Goal: Check status: Check status

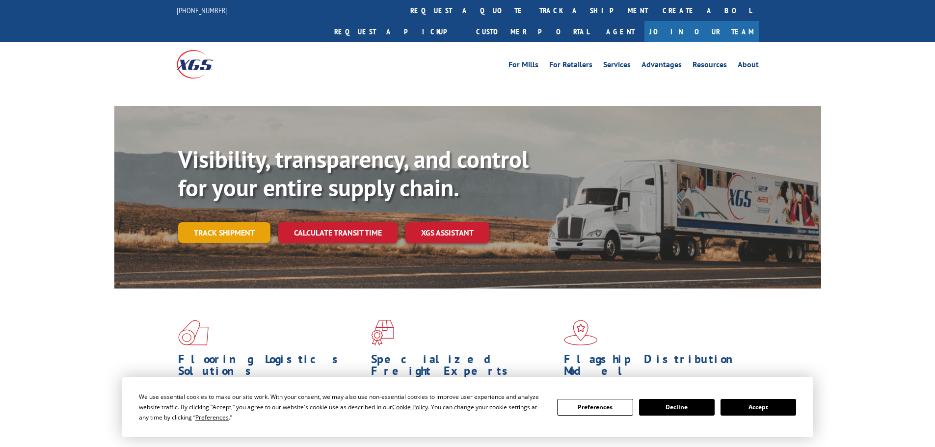
click at [230, 222] on link "Track shipment" at bounding box center [224, 232] width 92 height 21
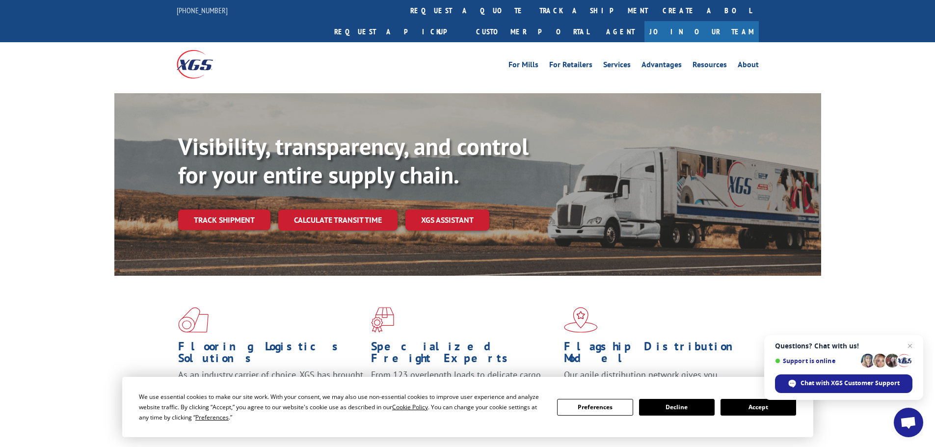
drag, startPoint x: 230, startPoint y: 186, endPoint x: 227, endPoint y: 193, distance: 7.5
click at [230, 187] on div "Visibility, transparency, and control for your entire supply chain. Track shipm…" at bounding box center [499, 201] width 643 height 137
click at [227, 210] on link "Track shipment" at bounding box center [224, 220] width 92 height 21
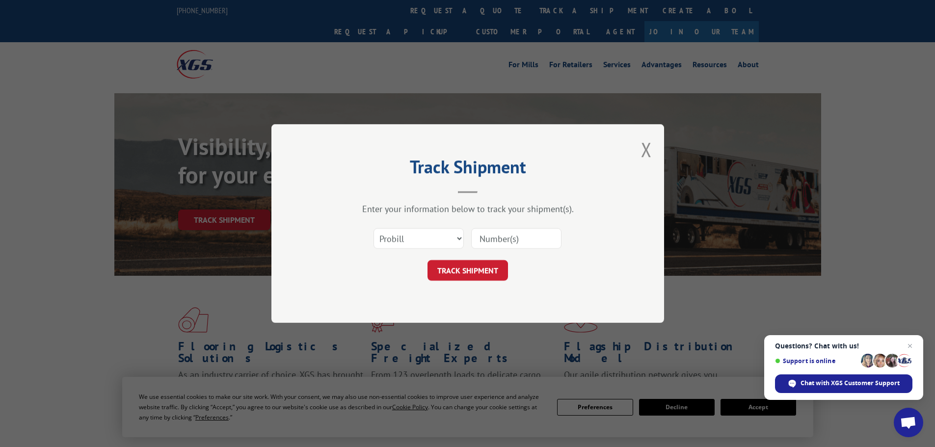
click at [513, 231] on input at bounding box center [516, 238] width 90 height 21
click at [509, 235] on input at bounding box center [516, 238] width 90 height 21
paste input "17520331"
type input "17520331"
click at [472, 277] on button "TRACK SHIPMENT" at bounding box center [468, 270] width 80 height 21
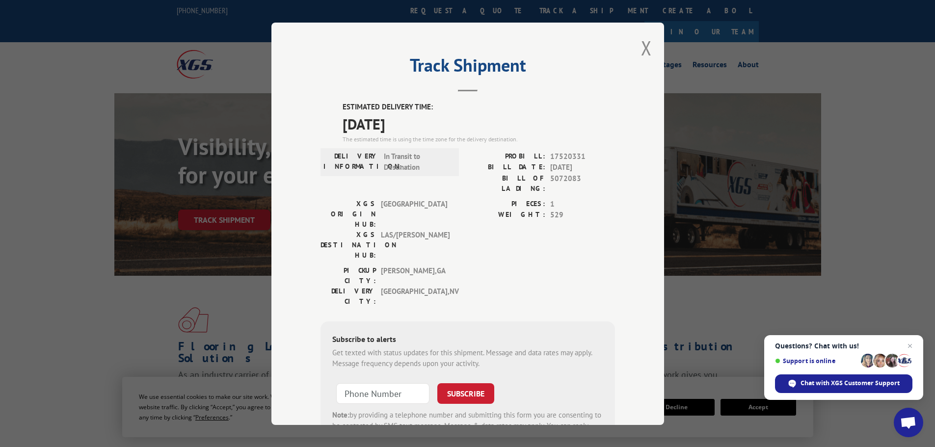
click at [649, 52] on div "Track Shipment ESTIMATED DELIVERY TIME: [DATE] The estimated time is using the …" at bounding box center [467, 224] width 393 height 402
click at [642, 53] on button "Close modal" at bounding box center [646, 48] width 11 height 26
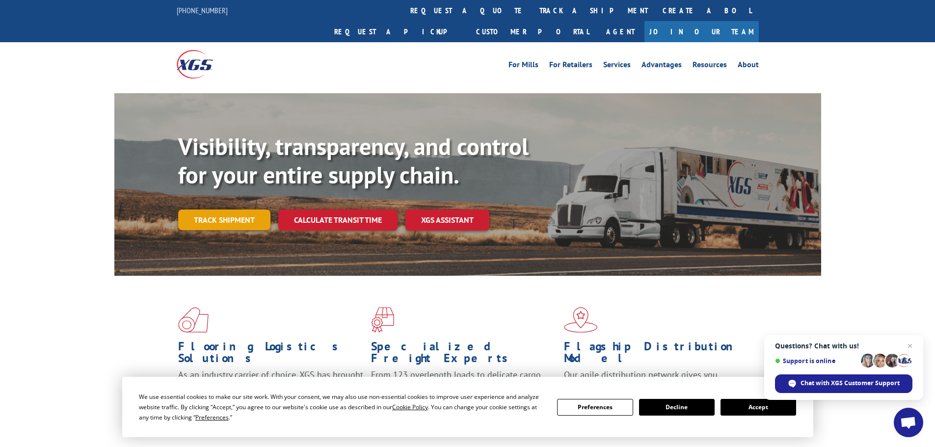
click at [262, 210] on link "Track shipment" at bounding box center [224, 220] width 92 height 21
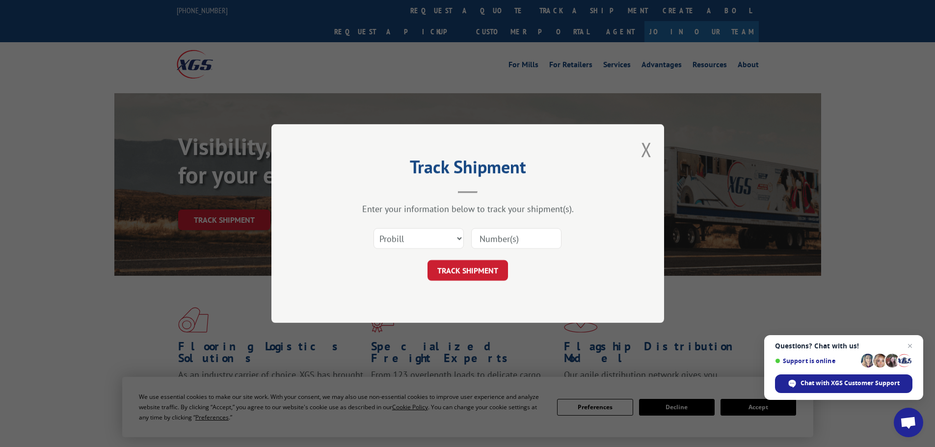
click at [482, 244] on input at bounding box center [516, 238] width 90 height 21
paste input "16754935"
type input "16754935"
click at [462, 270] on button "TRACK SHIPMENT" at bounding box center [468, 270] width 80 height 21
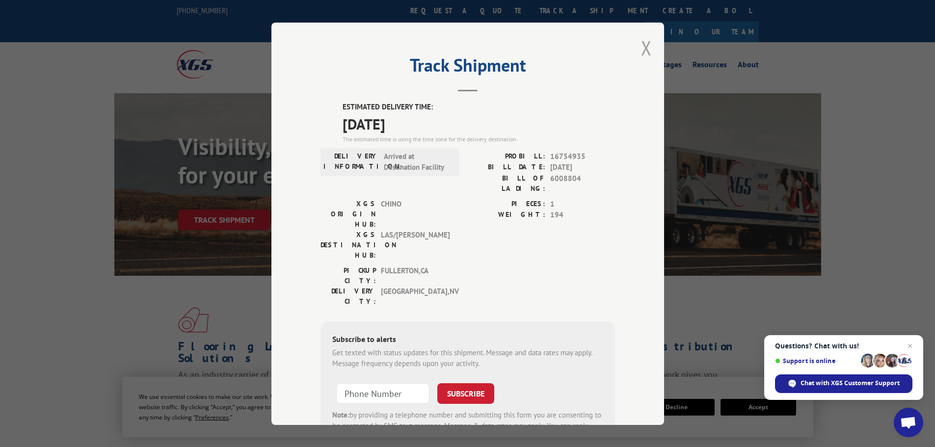
click at [647, 39] on button "Close modal" at bounding box center [646, 48] width 11 height 26
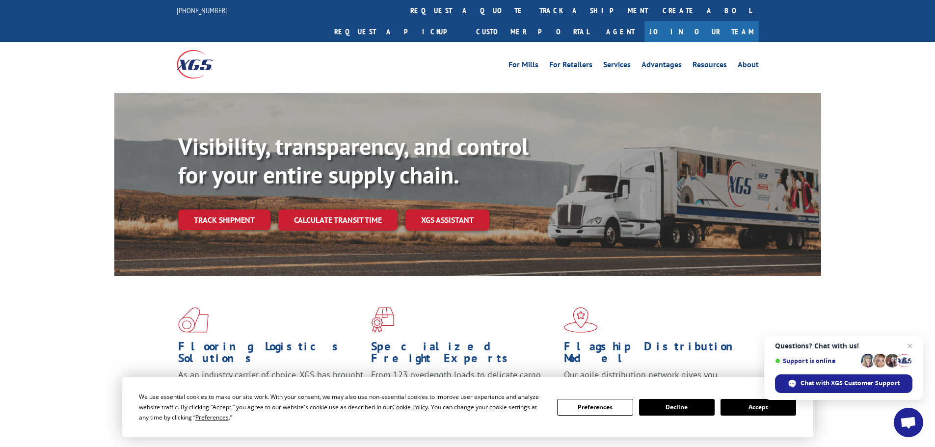
drag, startPoint x: 230, startPoint y: 211, endPoint x: 233, endPoint y: 204, distance: 7.7
click at [230, 211] on div "Visibility, transparency, and control for your entire supply chain. Track shipm…" at bounding box center [499, 201] width 643 height 137
click at [234, 210] on link "Track shipment" at bounding box center [224, 220] width 92 height 21
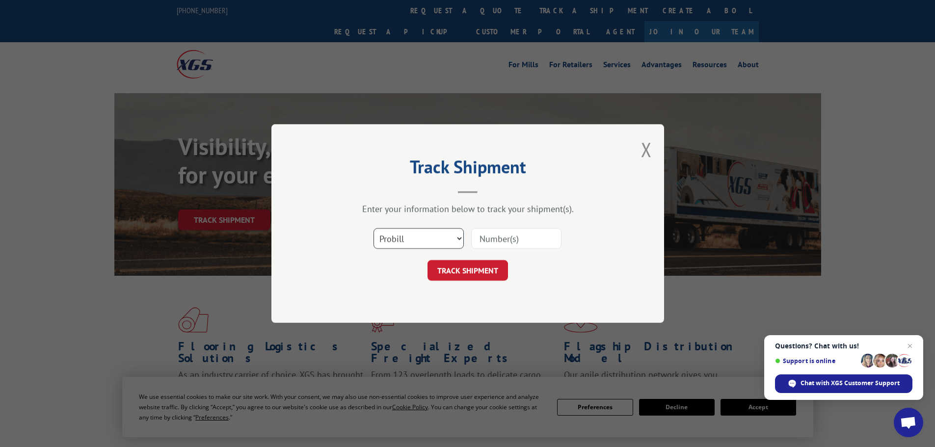
click at [402, 242] on select "Select category... Probill BOL PO" at bounding box center [419, 238] width 90 height 21
select select "po"
click at [374, 228] on select "Select category... Probill BOL PO" at bounding box center [419, 238] width 90 height 21
click at [488, 239] on input at bounding box center [516, 238] width 90 height 21
paste input "15534466"
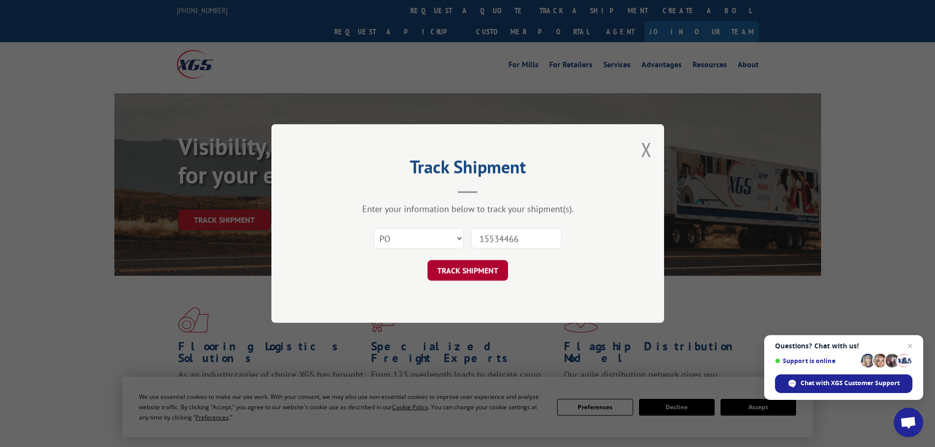
type input "15534466"
click at [458, 264] on button "TRACK SHIPMENT" at bounding box center [468, 270] width 80 height 21
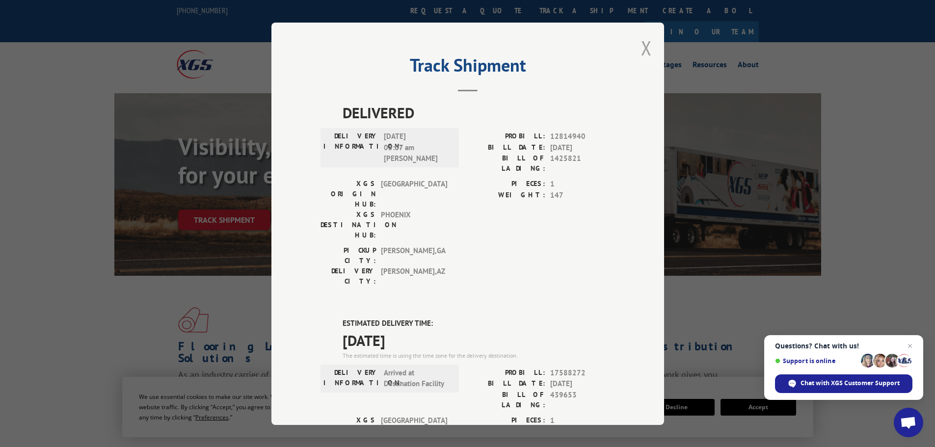
click at [644, 48] on button "Close modal" at bounding box center [646, 48] width 11 height 26
